Goal: Navigation & Orientation: Find specific page/section

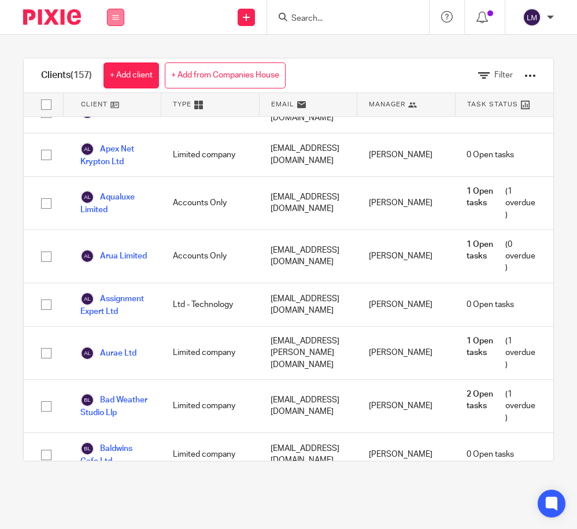
scroll to position [218, 0]
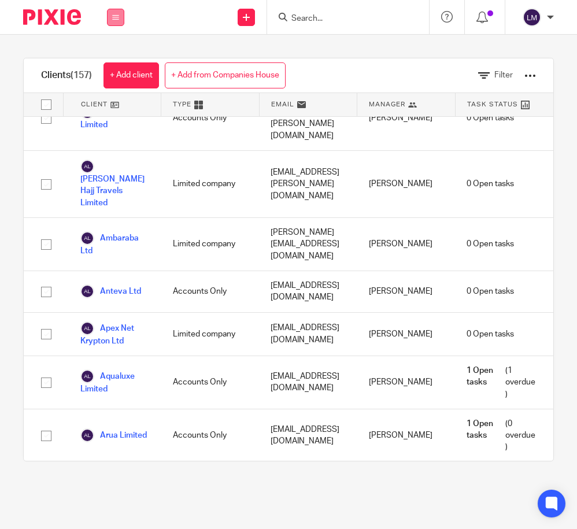
click at [115, 15] on icon at bounding box center [115, 17] width 7 height 7
click at [114, 105] on link "Team" at bounding box center [109, 105] width 19 height 8
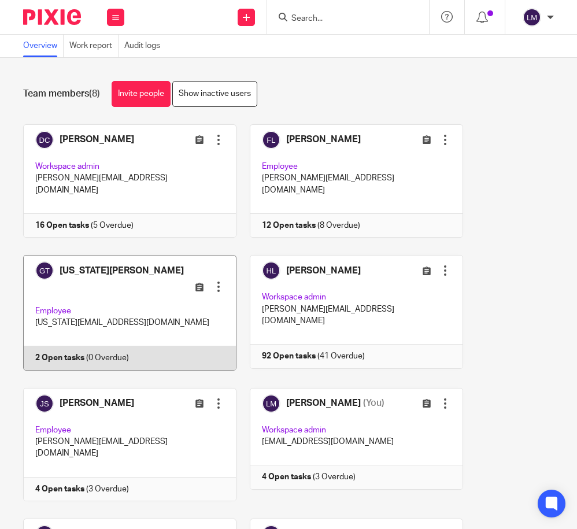
click at [116, 293] on link at bounding box center [123, 313] width 227 height 116
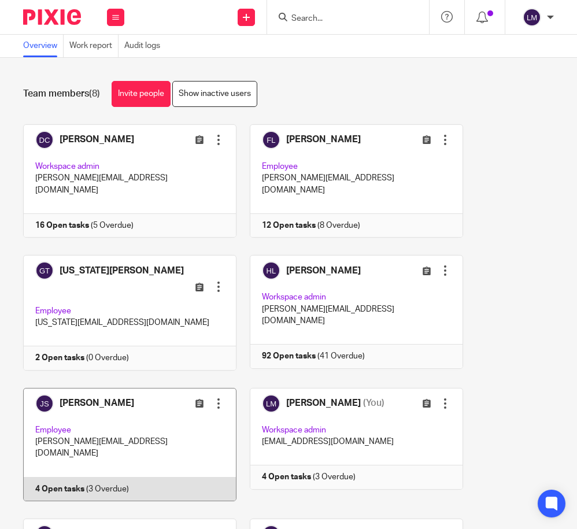
click at [149, 404] on link at bounding box center [123, 444] width 227 height 113
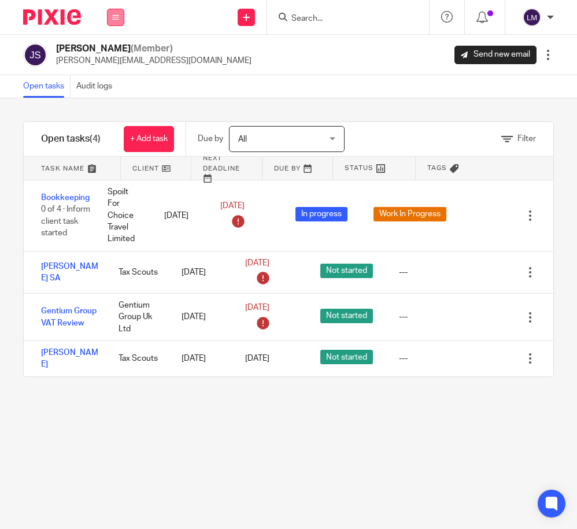
click at [116, 14] on icon at bounding box center [115, 17] width 7 height 7
click at [115, 101] on link "Team" at bounding box center [110, 105] width 20 height 8
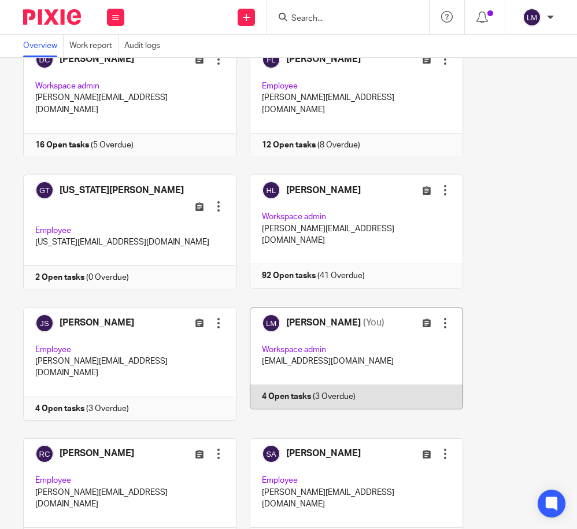
scroll to position [95, 0]
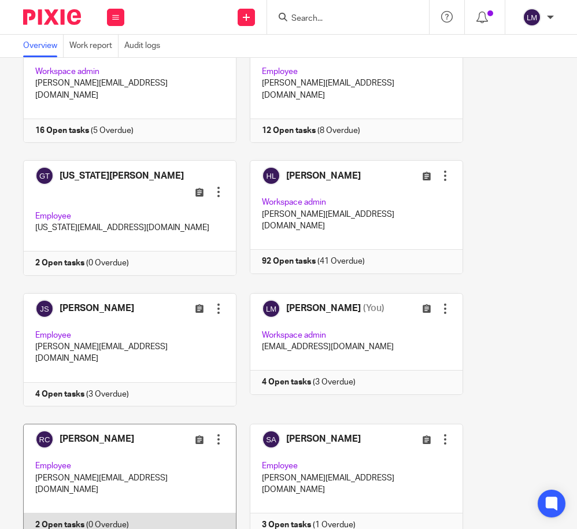
click at [121, 427] on link at bounding box center [123, 480] width 227 height 113
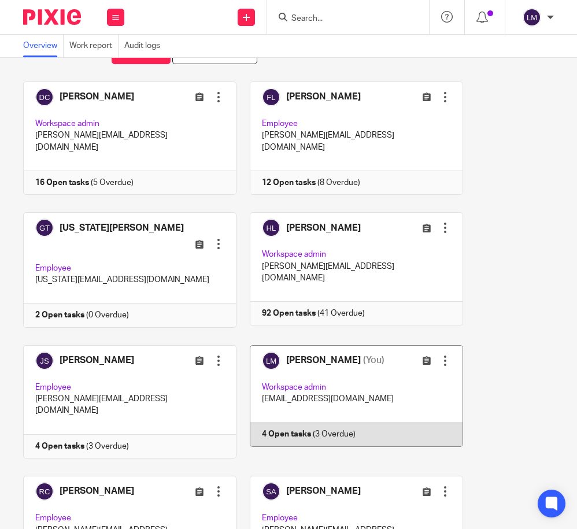
scroll to position [61, 0]
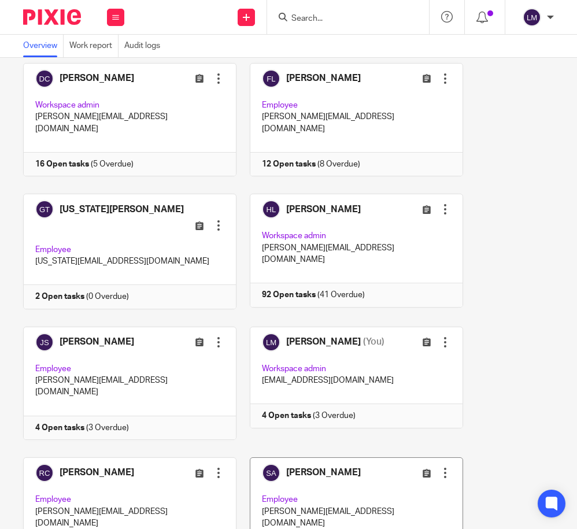
click at [332, 458] on link at bounding box center [350, 514] width 227 height 113
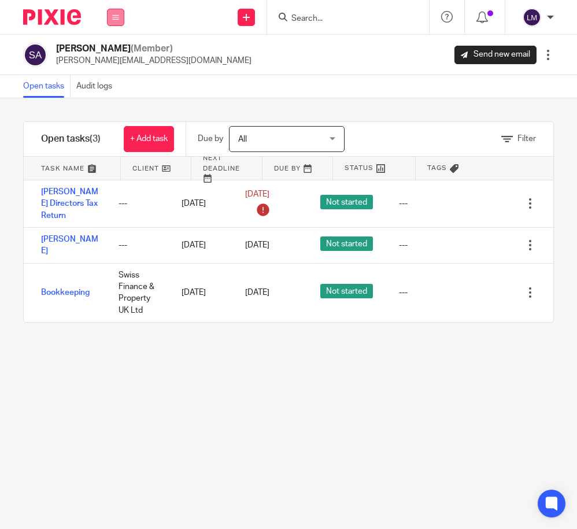
click at [115, 15] on icon at bounding box center [115, 17] width 7 height 7
click at [113, 101] on link "Team" at bounding box center [110, 105] width 20 height 8
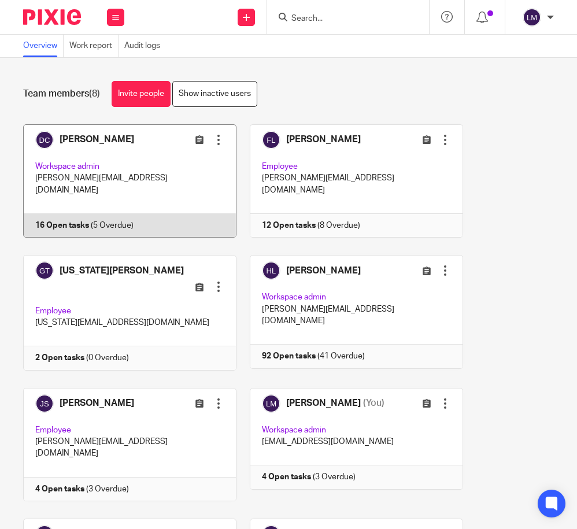
click at [103, 169] on link at bounding box center [123, 180] width 227 height 113
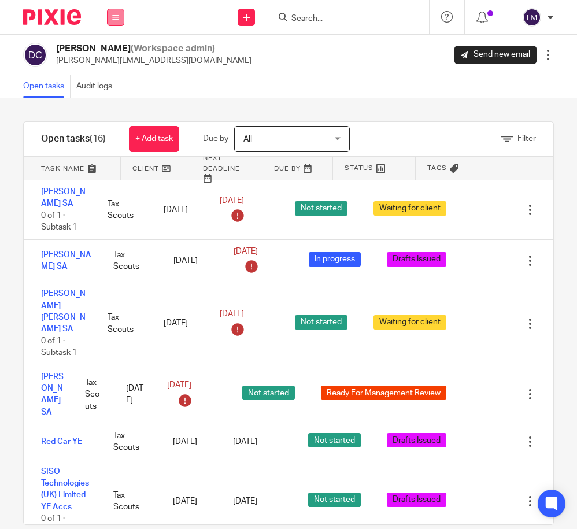
click at [116, 17] on icon at bounding box center [115, 17] width 7 height 7
click at [115, 105] on link "Team" at bounding box center [110, 105] width 20 height 8
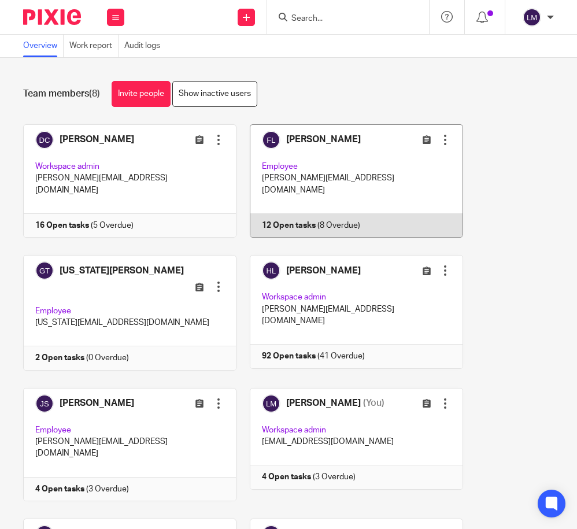
click at [350, 165] on link at bounding box center [350, 180] width 227 height 113
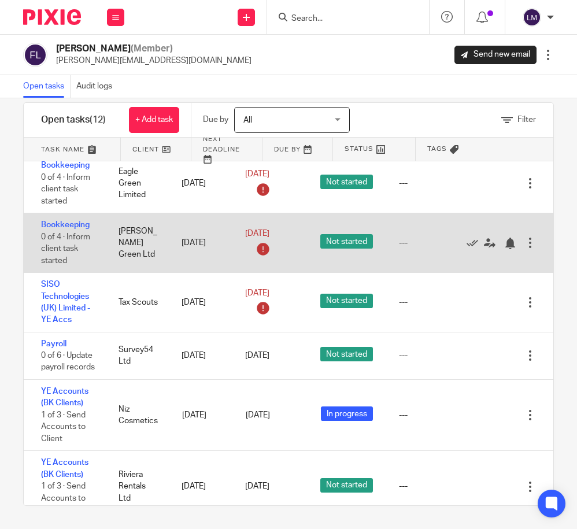
scroll to position [374, 0]
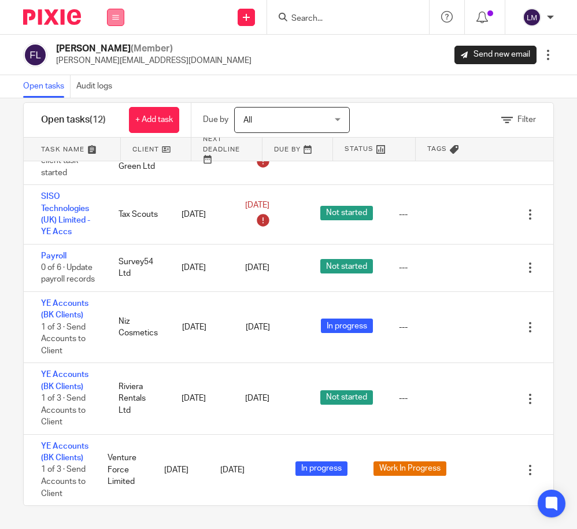
click at [114, 16] on icon at bounding box center [115, 17] width 7 height 7
click at [116, 101] on link "Team" at bounding box center [110, 105] width 20 height 8
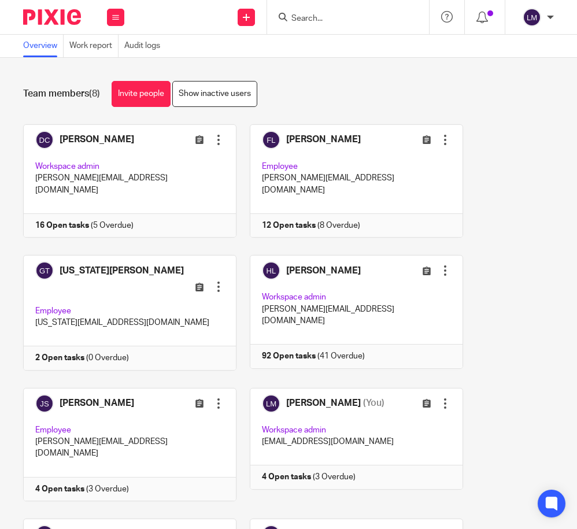
scroll to position [95, 0]
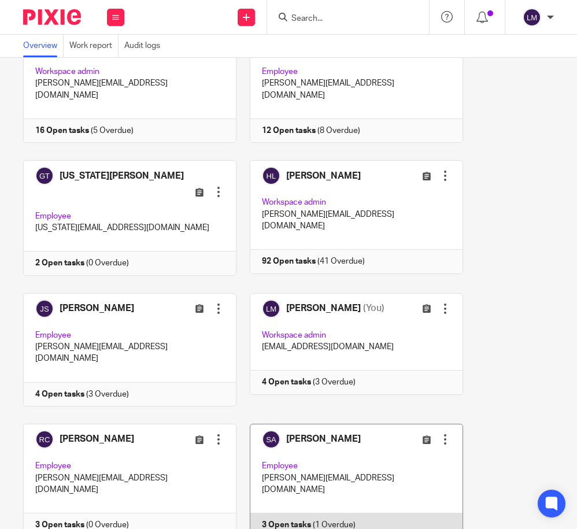
click at [338, 424] on link at bounding box center [350, 480] width 227 height 113
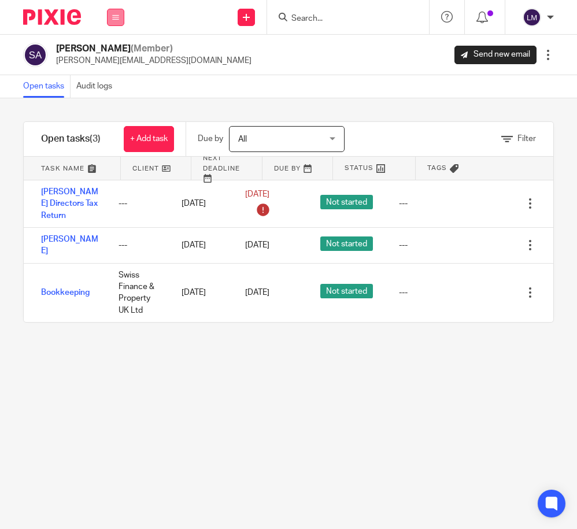
click at [113, 14] on icon at bounding box center [115, 17] width 7 height 7
click at [113, 101] on link "Team" at bounding box center [110, 105] width 20 height 8
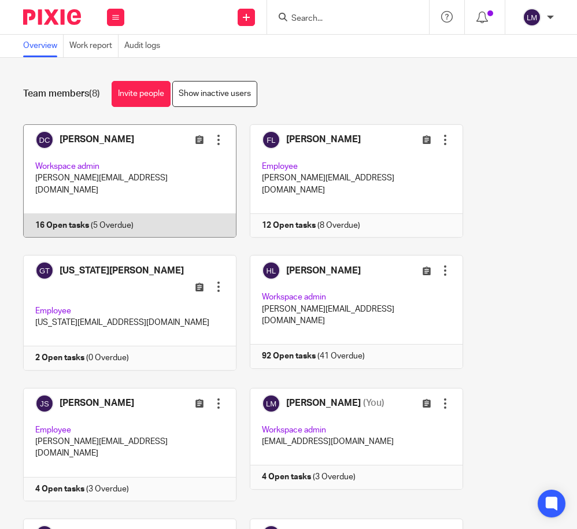
click at [157, 168] on link at bounding box center [123, 180] width 227 height 113
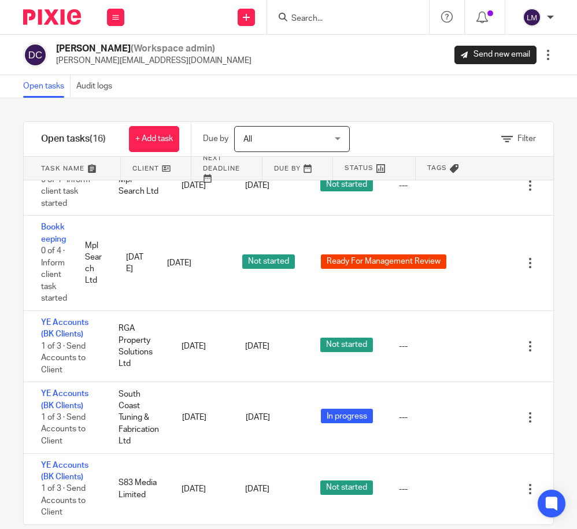
scroll to position [19, 0]
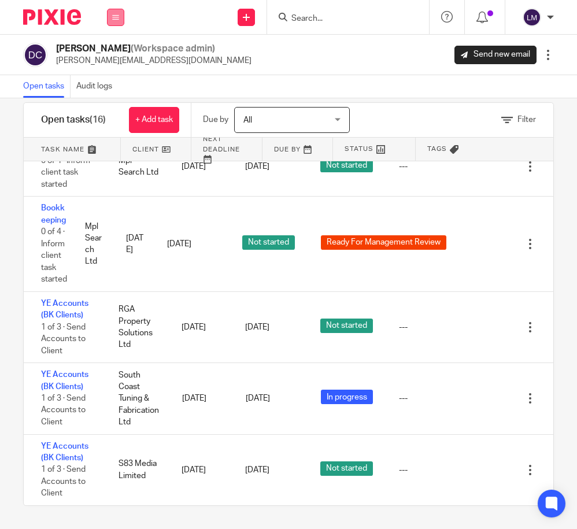
click at [115, 16] on icon at bounding box center [115, 17] width 7 height 7
click at [115, 101] on link "Team" at bounding box center [110, 105] width 20 height 8
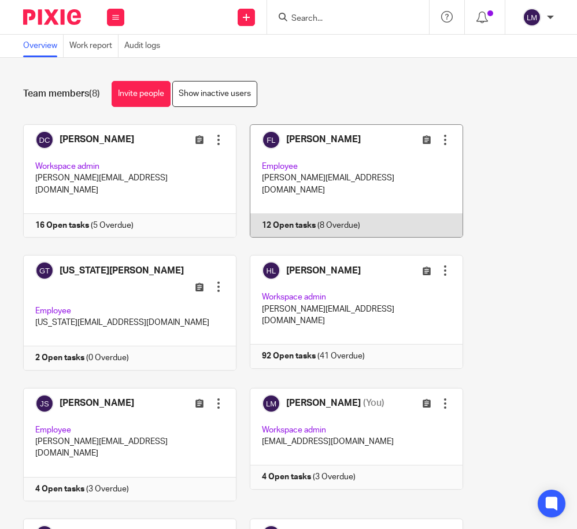
click at [345, 165] on link at bounding box center [350, 180] width 227 height 113
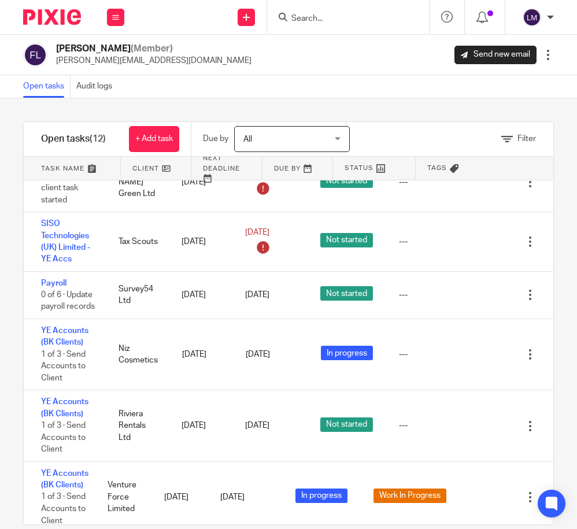
scroll to position [374, 0]
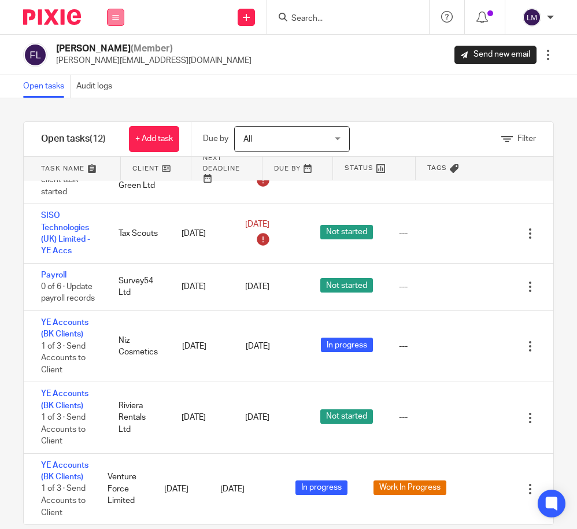
click at [116, 15] on icon at bounding box center [115, 17] width 7 height 7
click at [117, 103] on link "Team" at bounding box center [110, 105] width 20 height 8
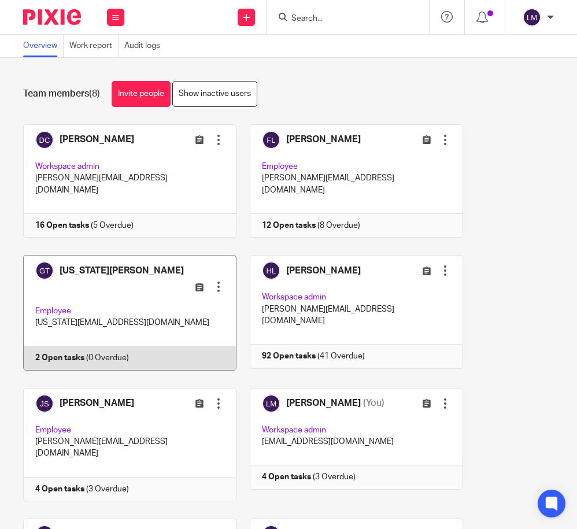
click at [169, 300] on link at bounding box center [123, 313] width 227 height 116
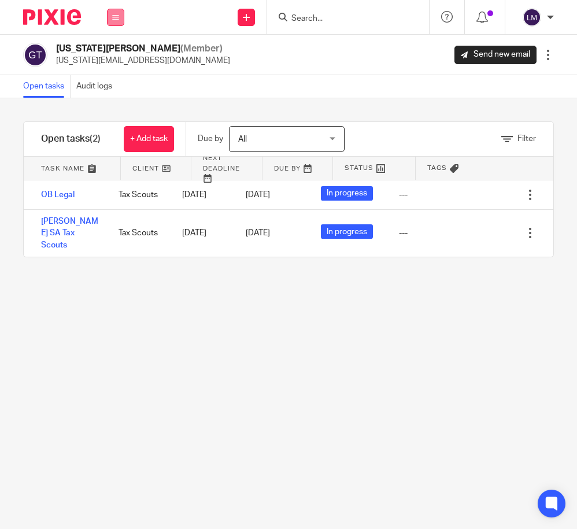
click at [115, 12] on button at bounding box center [115, 17] width 17 height 17
click at [113, 106] on link "Team" at bounding box center [110, 105] width 20 height 8
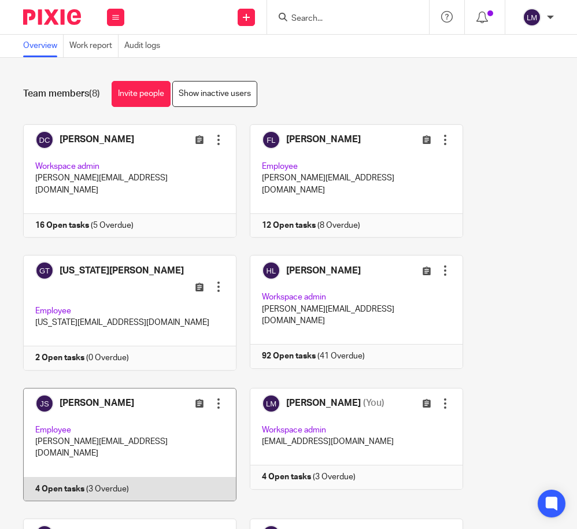
click at [146, 395] on link at bounding box center [123, 444] width 227 height 113
